Goal: Transaction & Acquisition: Purchase product/service

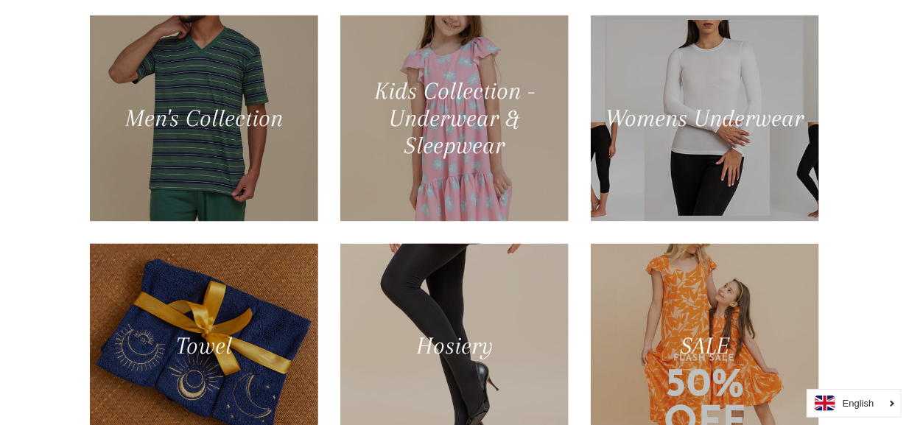
scroll to position [845, 0]
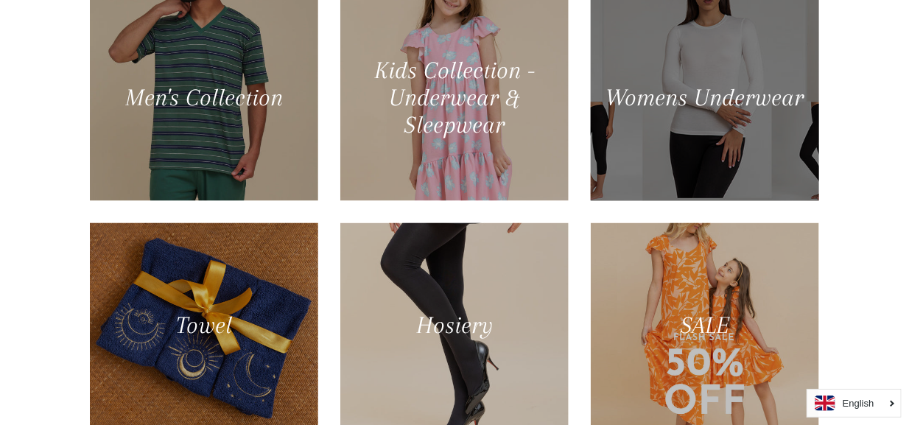
click at [726, 77] on div at bounding box center [704, 98] width 235 height 212
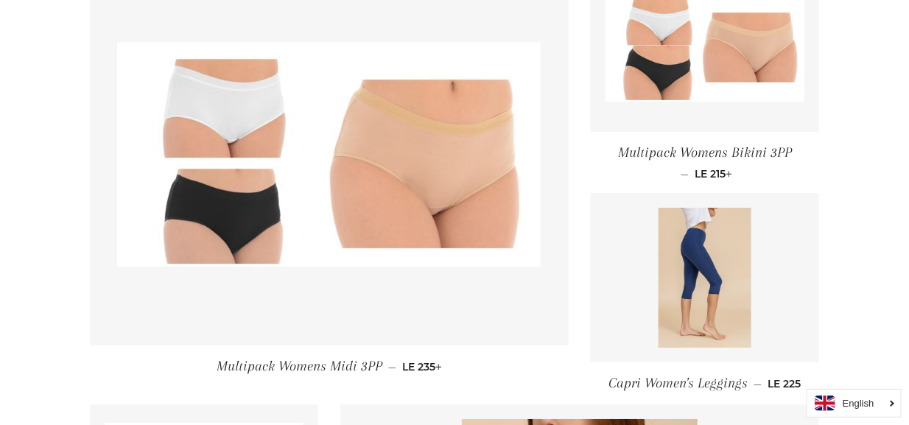
scroll to position [1586, 0]
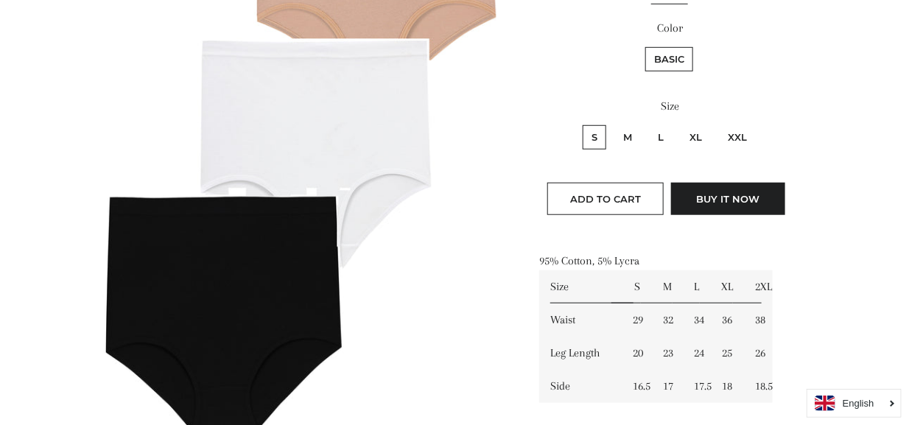
scroll to position [337, 0]
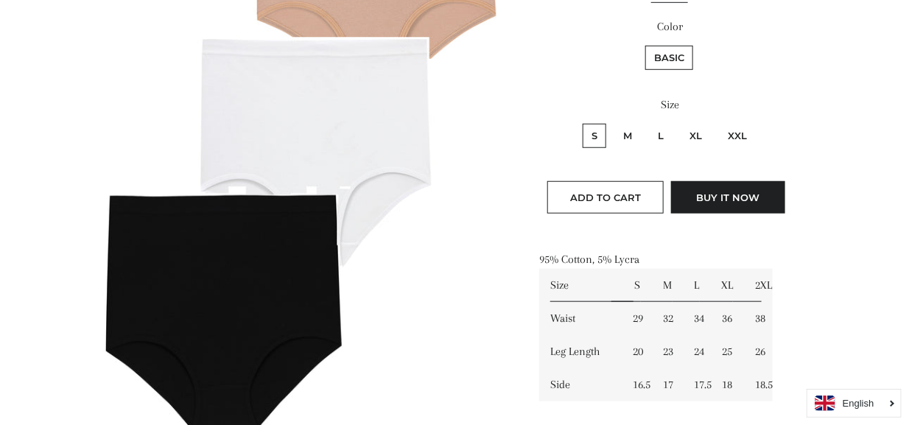
click at [656, 134] on label "L" at bounding box center [661, 136] width 24 height 24
click at [648, 122] on input "L" at bounding box center [647, 122] width 1 height 1
radio input "true"
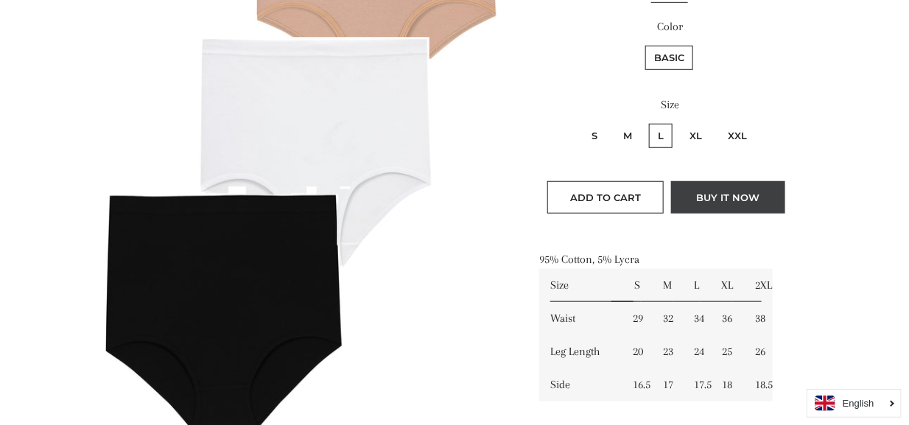
click at [742, 196] on button "Buy it now" at bounding box center [728, 197] width 114 height 32
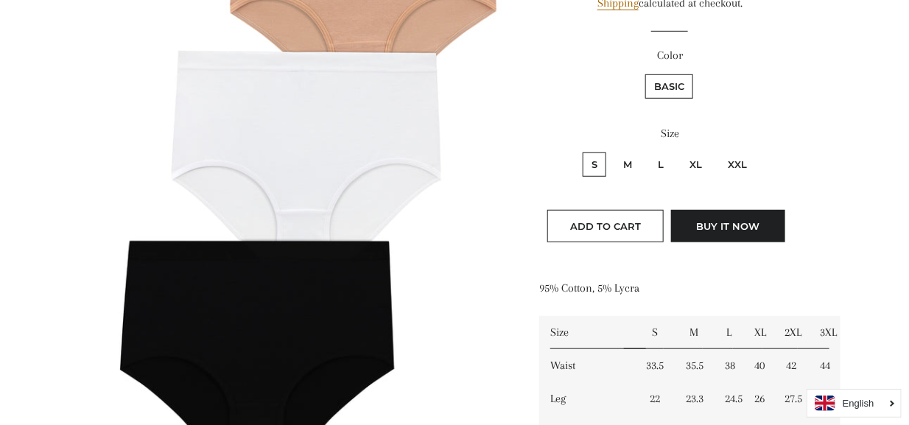
scroll to position [310, 0]
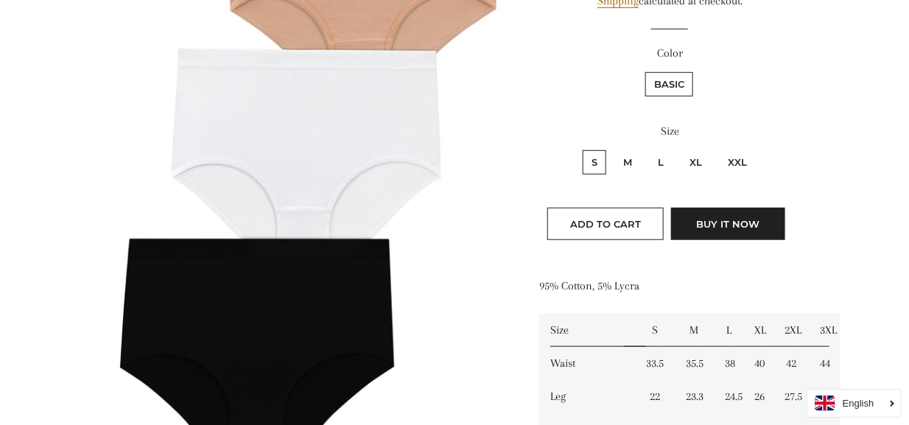
click at [631, 156] on label "M" at bounding box center [627, 162] width 27 height 24
click at [613, 149] on input "M" at bounding box center [612, 148] width 1 height 1
radio input "true"
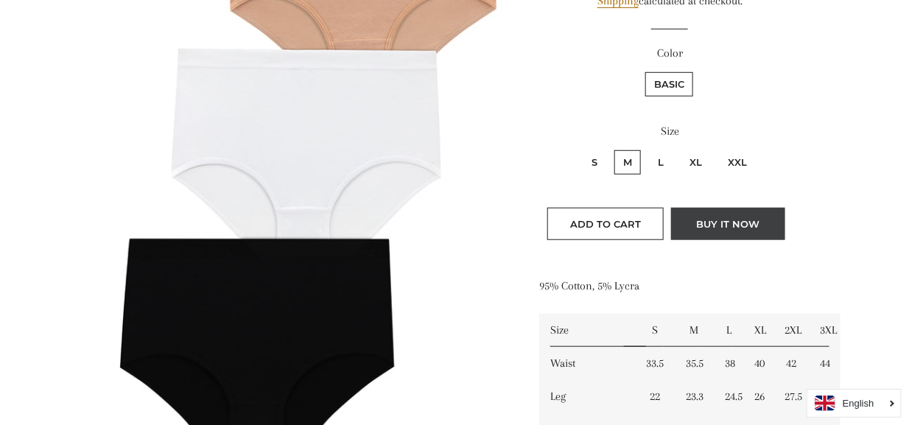
click at [731, 221] on button "Buy it now" at bounding box center [728, 224] width 114 height 32
click at [696, 365] on td "35.5" at bounding box center [694, 363] width 39 height 33
click at [628, 155] on label "M" at bounding box center [627, 162] width 27 height 24
click at [613, 149] on input "M" at bounding box center [612, 148] width 1 height 1
click at [620, 219] on span "Add to Cart" at bounding box center [605, 224] width 71 height 12
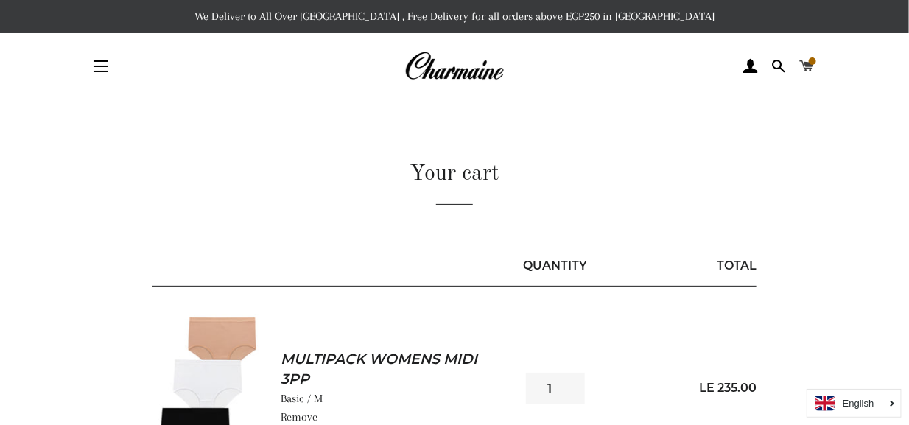
click at [805, 64] on span at bounding box center [806, 66] width 14 height 22
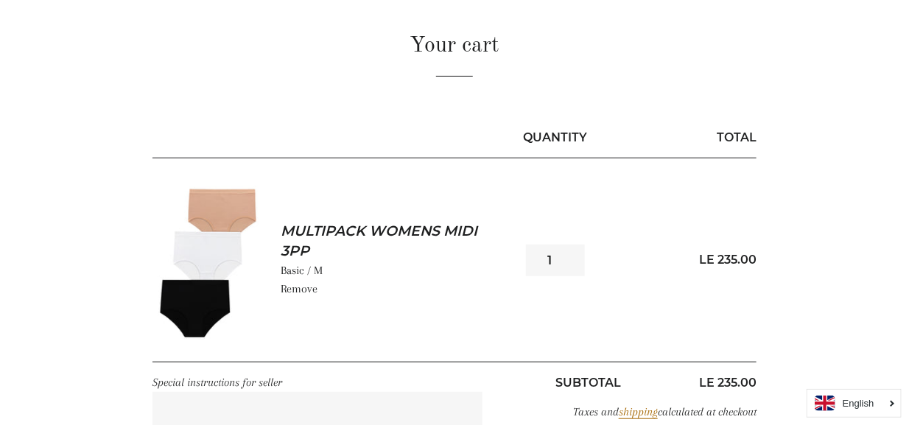
scroll to position [130, 0]
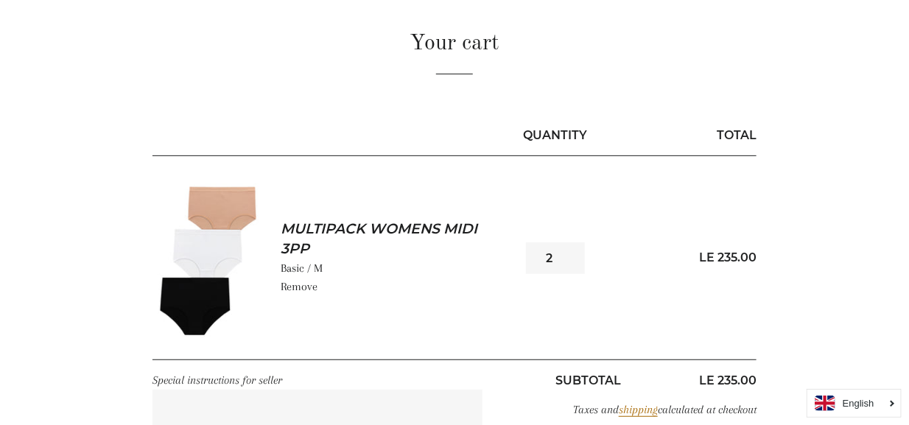
type input "2"
click at [569, 252] on input "2" at bounding box center [555, 258] width 59 height 32
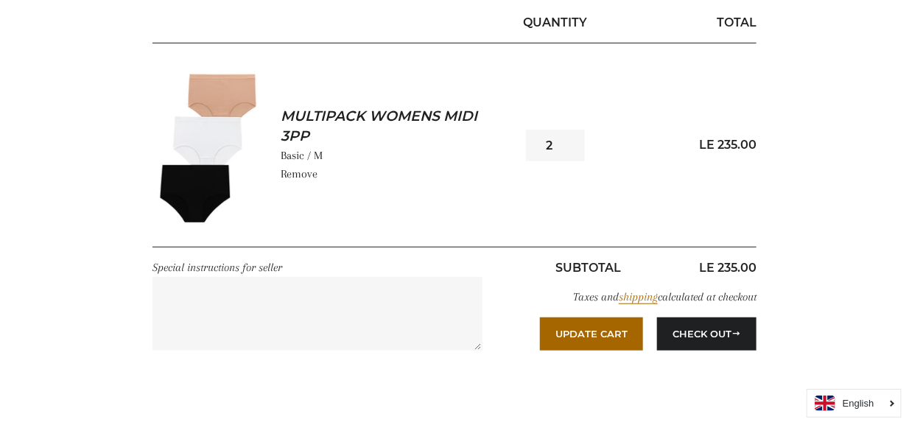
scroll to position [248, 0]
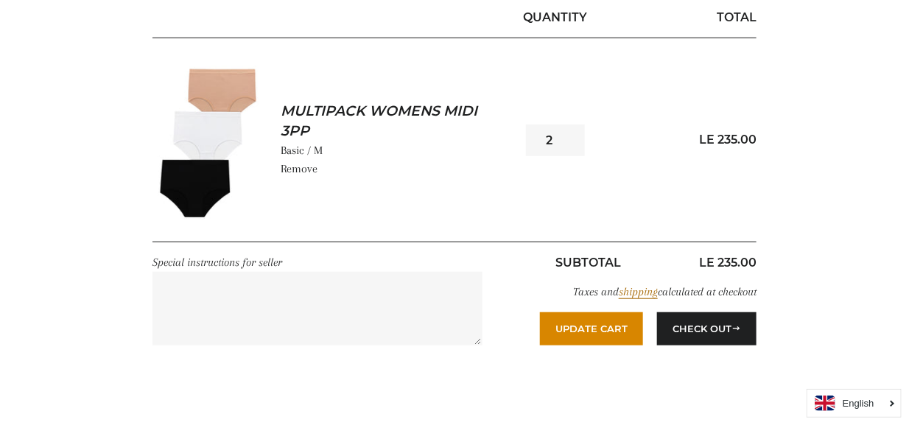
click at [583, 321] on button "Update Cart" at bounding box center [591, 328] width 103 height 32
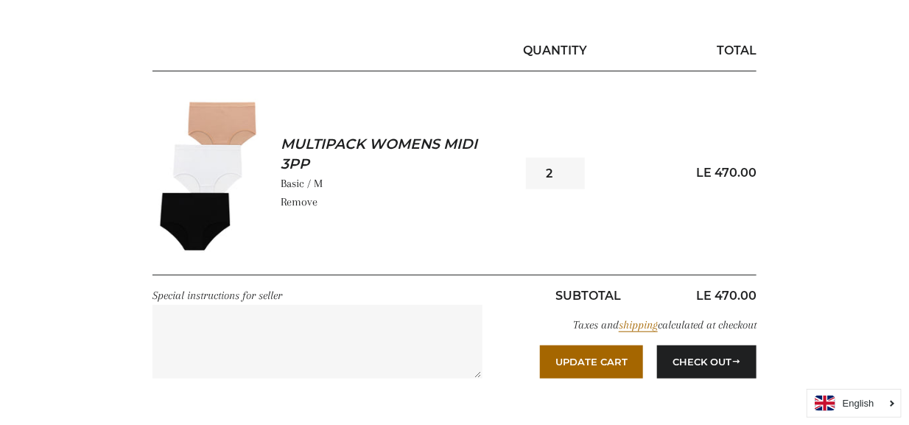
scroll to position [228, 0]
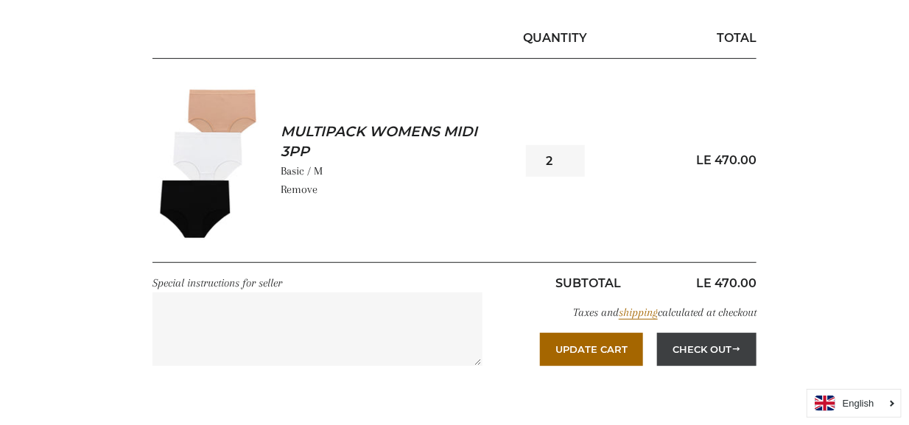
click at [709, 349] on button "Check Out" at bounding box center [706, 349] width 99 height 32
